Goal: Check status

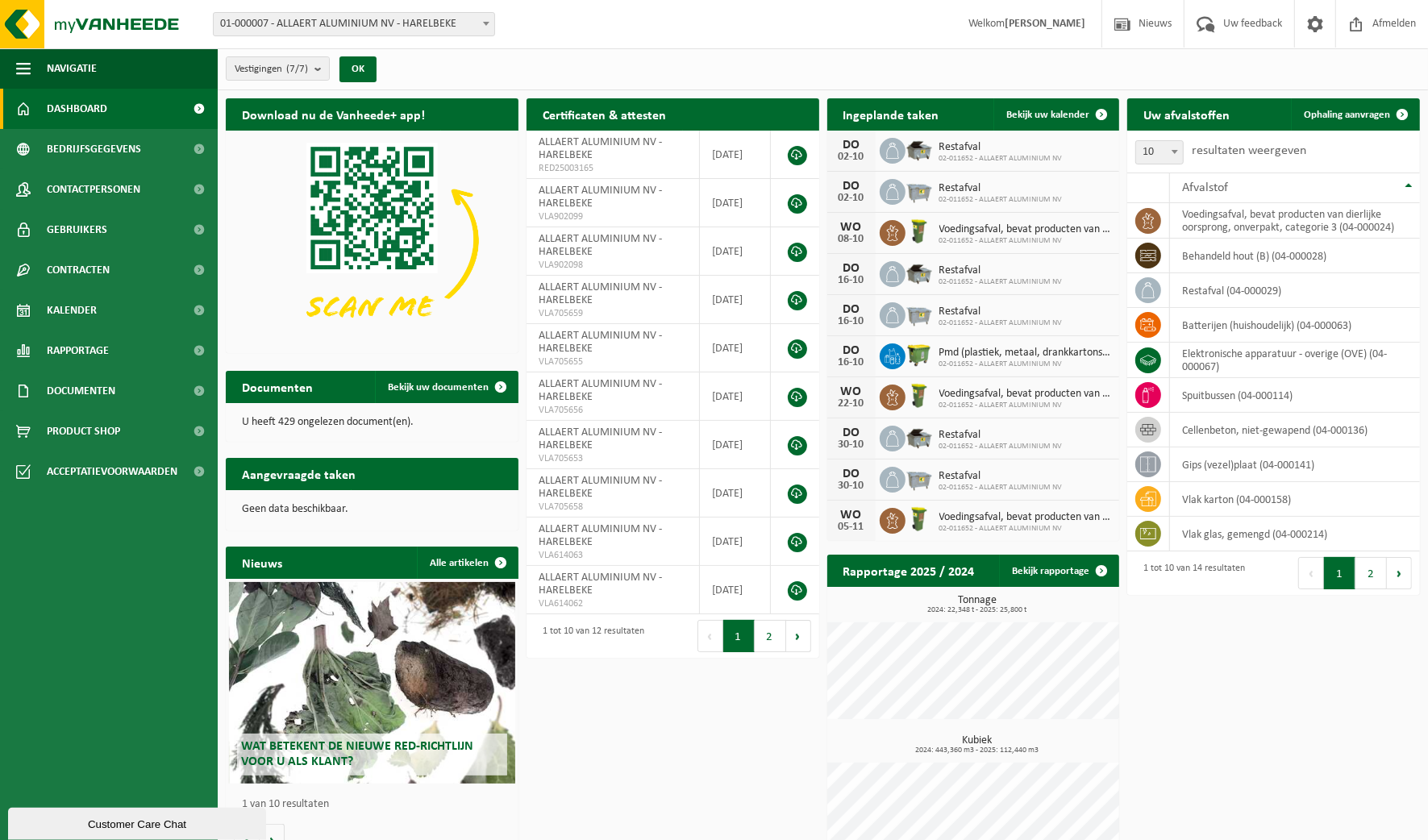
click at [1055, 109] on span "Bekijk uw kalender" at bounding box center [1048, 115] width 83 height 10
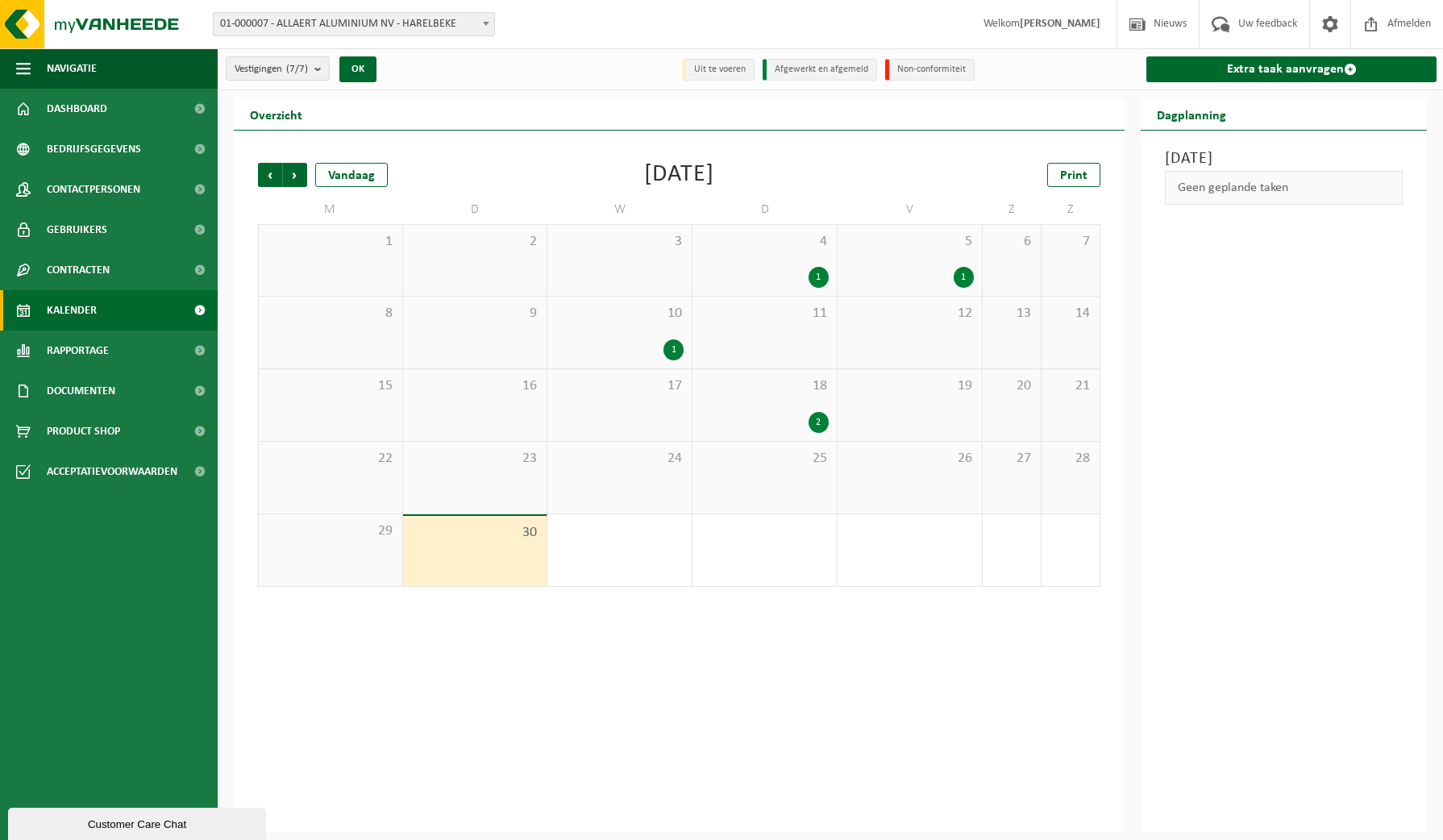
click at [296, 166] on span "Volgende" at bounding box center [295, 175] width 24 height 24
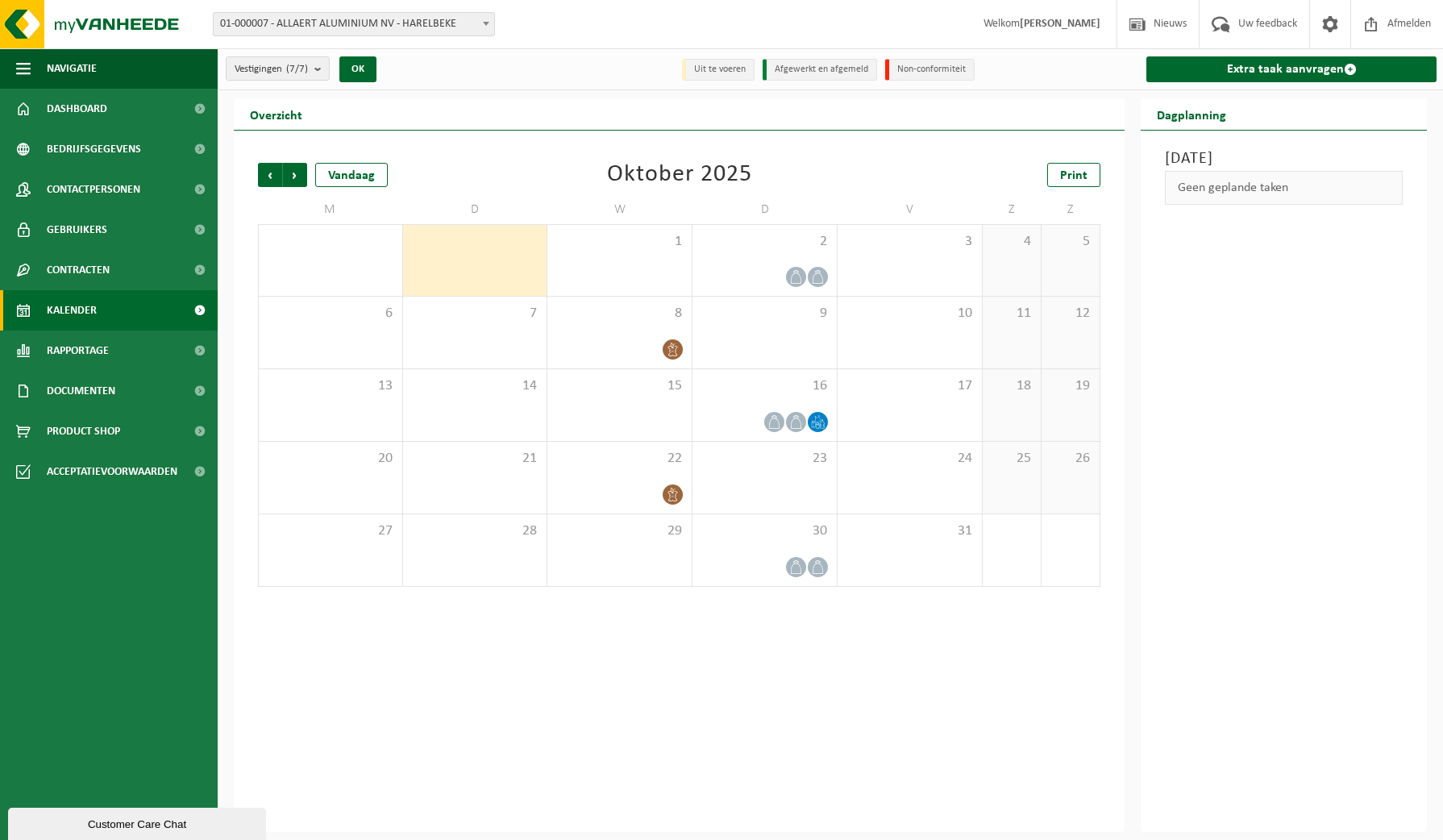
click at [907, 180] on div "Vorige Volgende Vandaag [DATE] Print" at bounding box center [679, 175] width 842 height 24
click at [1088, 173] on link "Print" at bounding box center [1074, 175] width 53 height 24
